Goal: Information Seeking & Learning: Learn about a topic

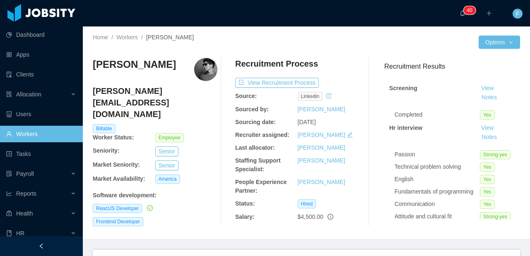
scroll to position [14, 0]
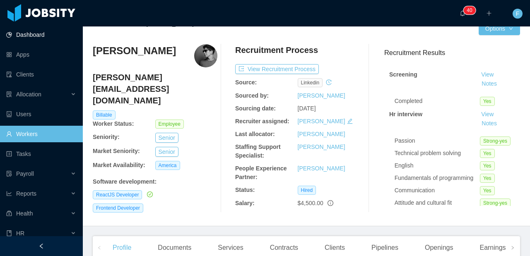
click at [36, 40] on link "Dashboard" at bounding box center [41, 34] width 70 height 17
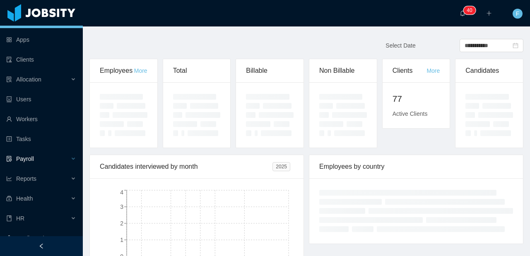
scroll to position [15, 0]
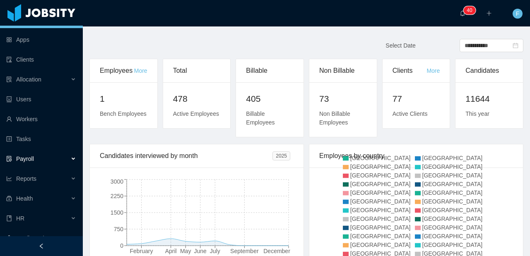
click at [43, 155] on div "Payroll" at bounding box center [41, 159] width 83 height 17
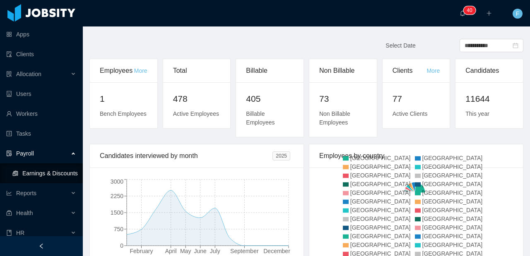
scroll to position [27, 0]
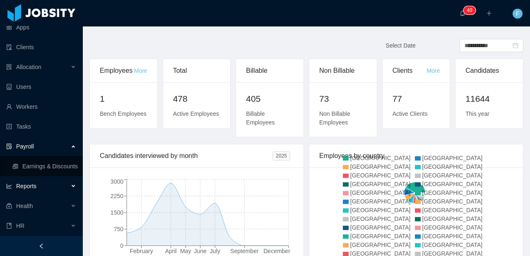
click at [42, 186] on div "Reports" at bounding box center [41, 186] width 83 height 17
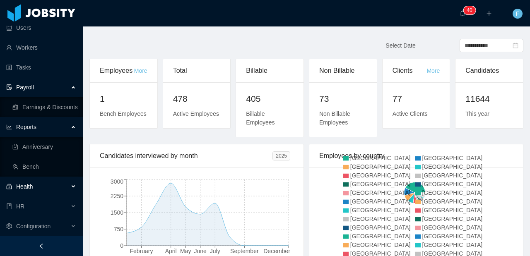
drag, startPoint x: 42, startPoint y: 193, endPoint x: 41, endPoint y: 187, distance: 6.7
click at [42, 193] on div "Health" at bounding box center [41, 186] width 83 height 17
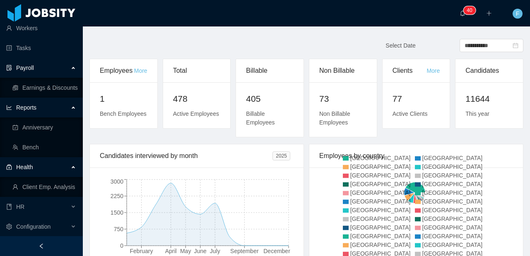
scroll to position [106, 0]
click at [36, 187] on link "Client Emp. Analysis" at bounding box center [44, 186] width 64 height 17
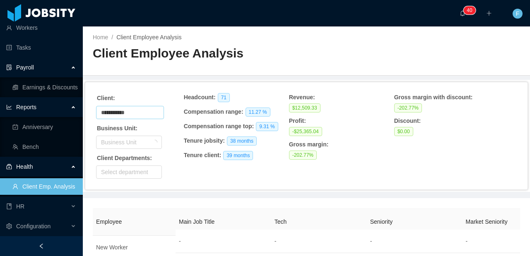
click at [123, 108] on input "**********" at bounding box center [130, 112] width 68 height 13
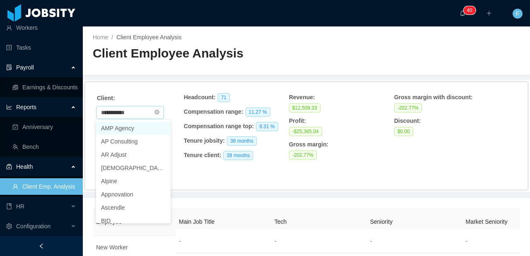
click at [128, 116] on input "**********" at bounding box center [130, 112] width 68 height 13
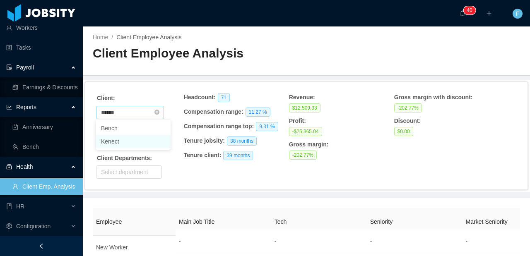
type input "******"
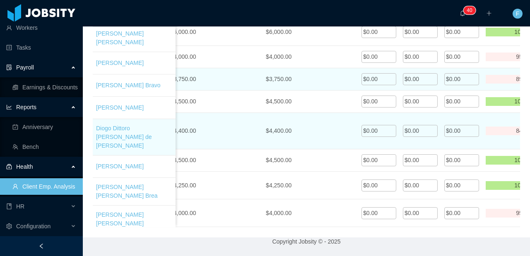
scroll to position [22, 0]
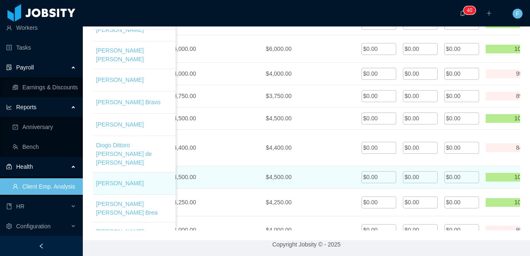
click at [459, 174] on span "$0.00" at bounding box center [453, 177] width 14 height 7
click at [459, 171] on input "*" at bounding box center [461, 177] width 35 height 13
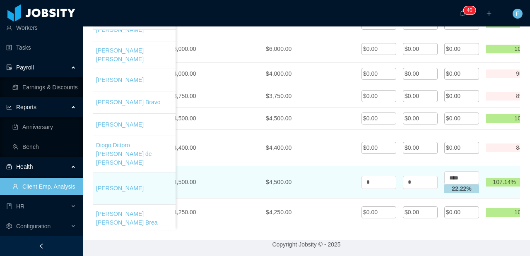
click at [335, 166] on td "$4,500.00" at bounding box center [310, 182] width 96 height 32
click at [350, 178] on div "$4,500.00" at bounding box center [310, 182] width 89 height 9
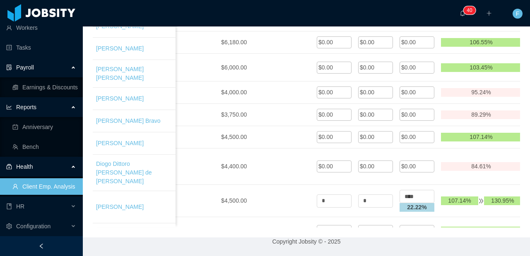
scroll to position [58, 891]
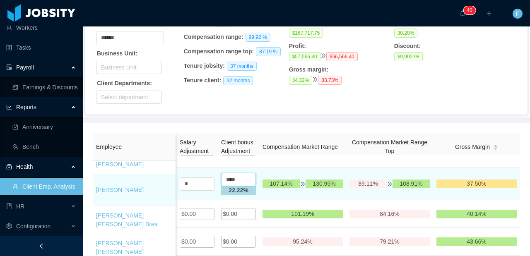
drag, startPoint x: 232, startPoint y: 169, endPoint x: 200, endPoint y: 163, distance: 32.3
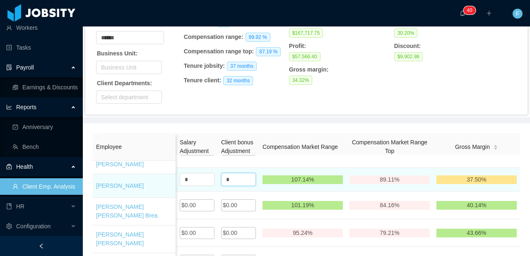
type input "*"
click at [239, 180] on td "*" at bounding box center [238, 180] width 41 height 24
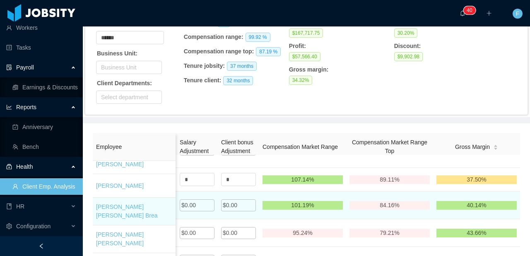
drag, startPoint x: 323, startPoint y: 193, endPoint x: 357, endPoint y: 194, distance: 33.9
click at [324, 201] on div "101.19%" at bounding box center [302, 205] width 80 height 9
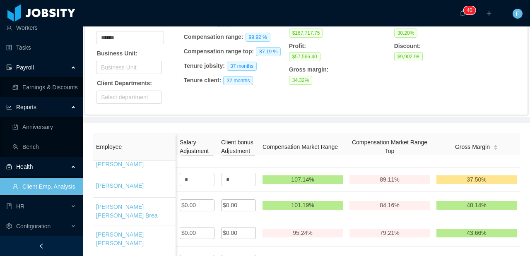
click at [411, 127] on div "Employee Main Job Title Tech Seniority Market Seniority location Tenure Jobsity…" at bounding box center [306, 247] width 447 height 248
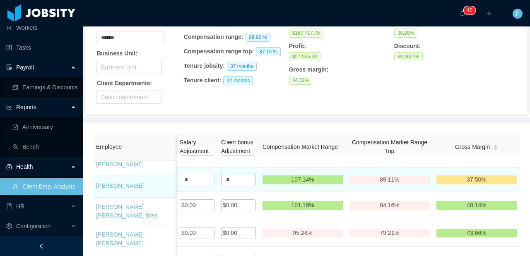
click at [218, 168] on td "*" at bounding box center [238, 180] width 41 height 24
click at [221, 173] on input "*" at bounding box center [238, 179] width 35 height 13
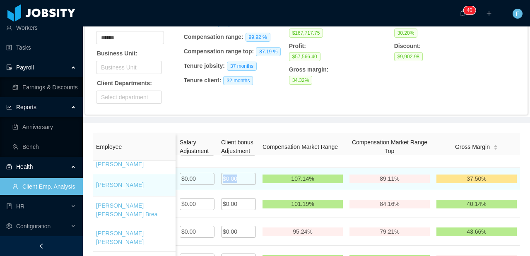
drag, startPoint x: 229, startPoint y: 170, endPoint x: 205, endPoint y: 169, distance: 24.0
click at [218, 169] on td "$0.00" at bounding box center [238, 179] width 41 height 22
click at [223, 175] on span "$0.00" at bounding box center [230, 178] width 14 height 7
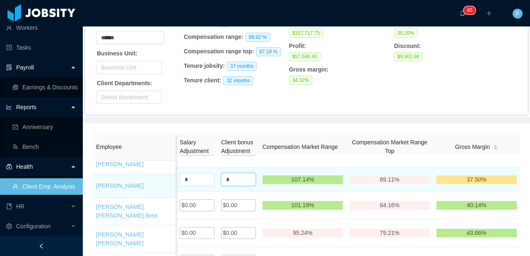
click at [221, 173] on input "*" at bounding box center [238, 179] width 35 height 13
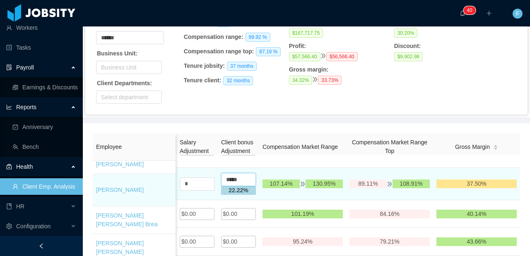
type input "****"
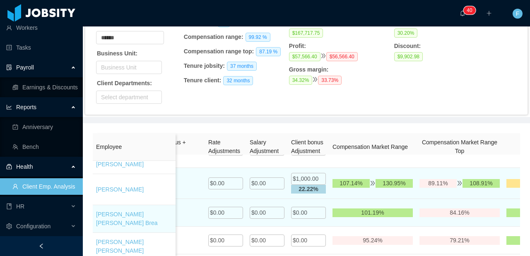
scroll to position [0, 1116]
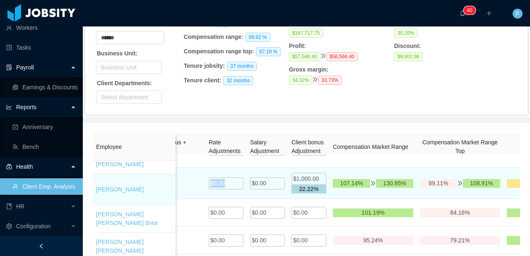
drag, startPoint x: 226, startPoint y: 173, endPoint x: 199, endPoint y: 173, distance: 27.3
click at [225, 180] on span "$0.00" at bounding box center [217, 183] width 14 height 7
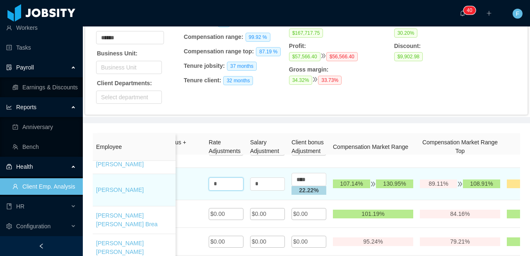
click at [226, 177] on input "*" at bounding box center [225, 183] width 35 height 13
type input "****"
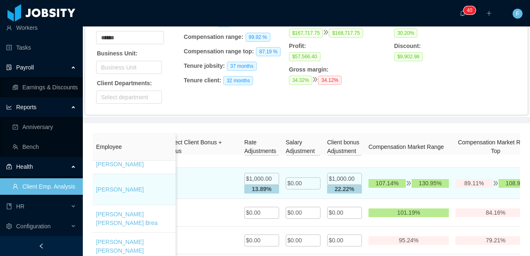
scroll to position [0, 1081]
drag, startPoint x: 306, startPoint y: 177, endPoint x: 279, endPoint y: 177, distance: 26.9
click at [292, 180] on span "$0.00" at bounding box center [294, 183] width 14 height 7
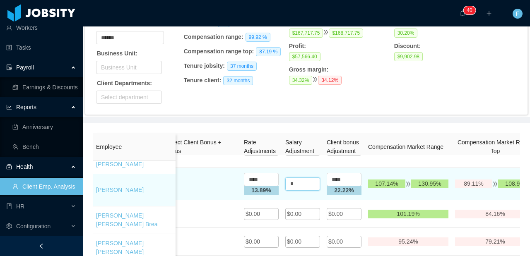
click at [292, 177] on input "*" at bounding box center [302, 183] width 35 height 13
type input "****"
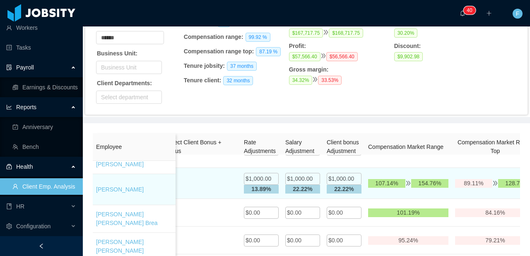
click at [299, 175] on span "$1,000.00" at bounding box center [300, 178] width 26 height 7
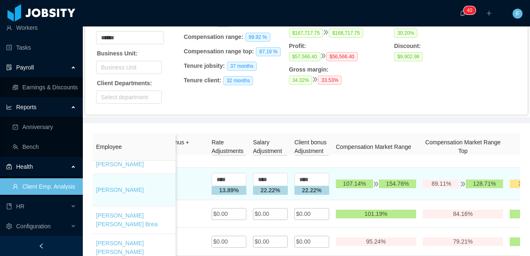
scroll to position [0, 1114]
drag, startPoint x: 316, startPoint y: 174, endPoint x: 293, endPoint y: 170, distance: 23.6
click at [293, 173] on input "****" at bounding box center [310, 179] width 35 height 13
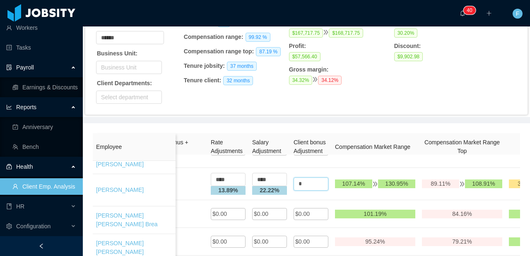
type input "*"
click at [359, 158] on th "Compensation Market Range" at bounding box center [374, 147] width 87 height 28
